Goal: Transaction & Acquisition: Book appointment/travel/reservation

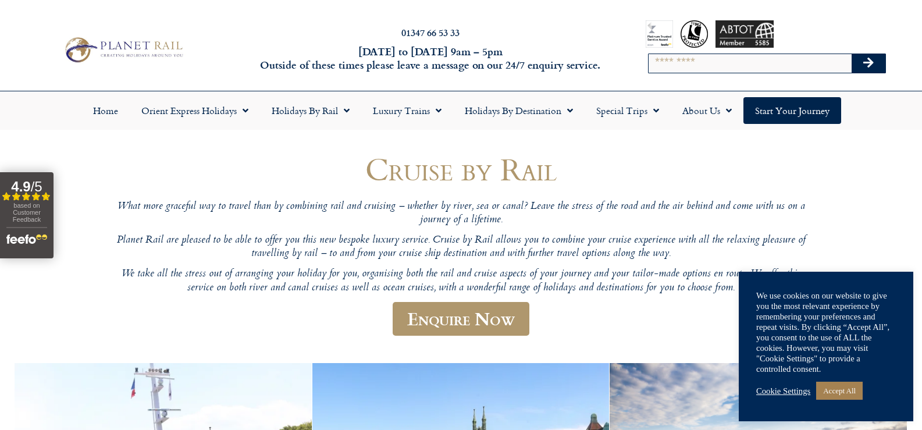
drag, startPoint x: 875, startPoint y: 249, endPoint x: 881, endPoint y: 245, distance: 6.8
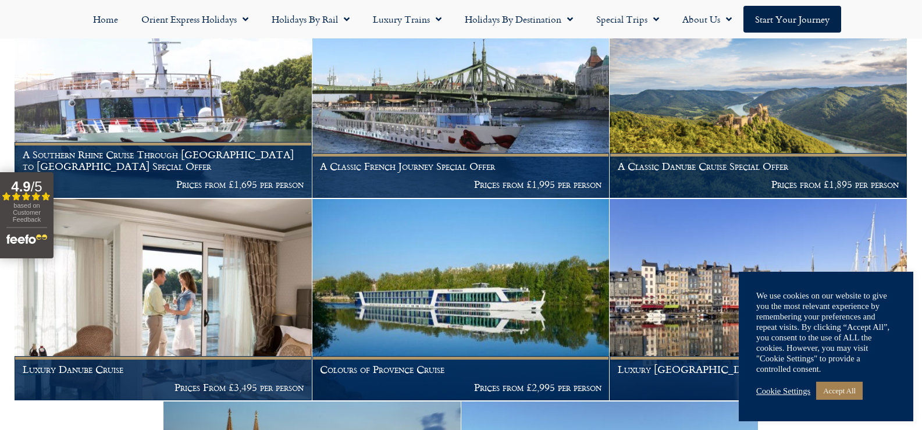
scroll to position [369, 0]
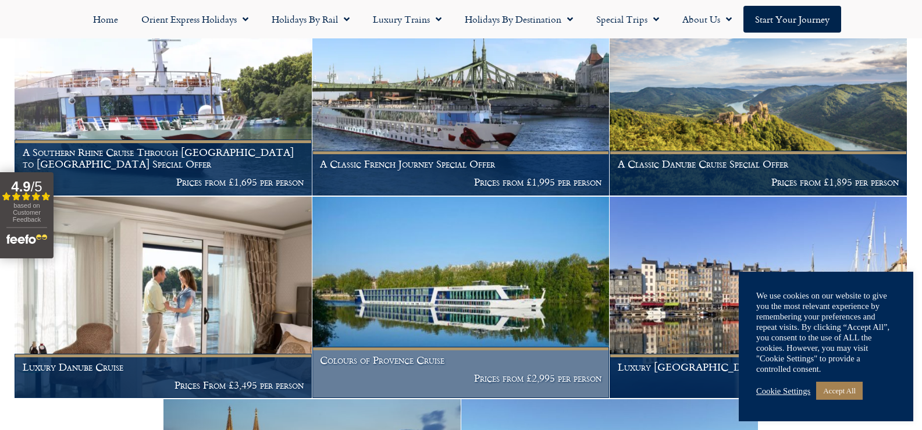
click at [493, 375] on p "Prices from £2,995 per person" at bounding box center [460, 378] width 281 height 12
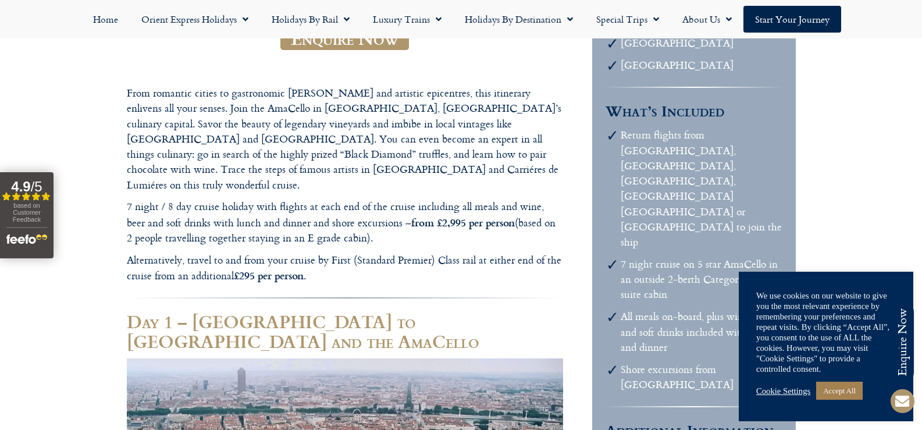
scroll to position [267, 0]
